Goal: Task Accomplishment & Management: Manage account settings

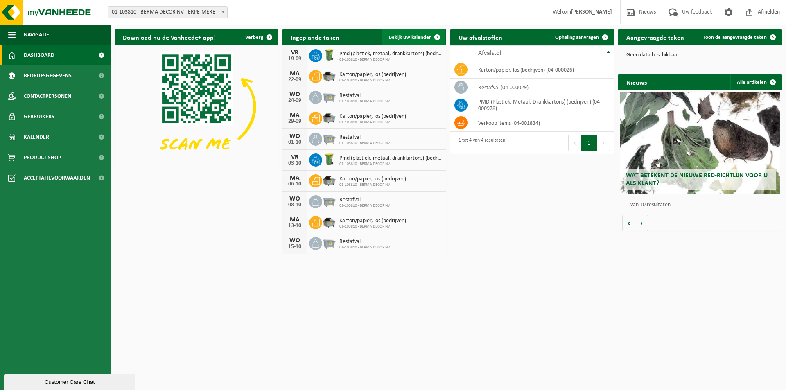
click at [406, 39] on span "Bekijk uw kalender" at bounding box center [410, 37] width 42 height 5
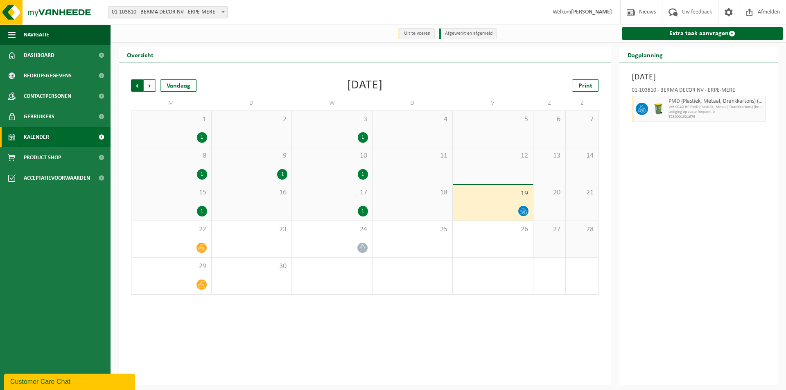
click at [151, 88] on span "Volgende" at bounding box center [150, 85] width 12 height 12
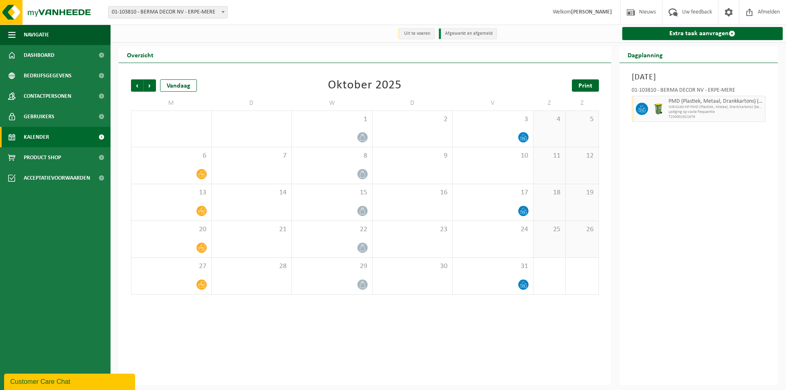
click at [588, 88] on span "Print" at bounding box center [585, 86] width 14 height 7
click at [148, 88] on span "Volgende" at bounding box center [150, 85] width 12 height 12
click at [579, 91] on link "Print" at bounding box center [585, 85] width 27 height 12
click at [149, 86] on span "Volgende" at bounding box center [150, 85] width 12 height 12
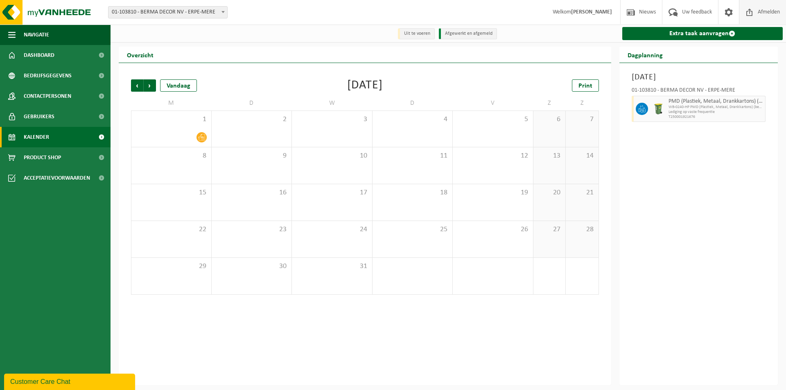
click at [768, 15] on span "Afmelden" at bounding box center [768, 12] width 26 height 24
